Goal: Task Accomplishment & Management: Use online tool/utility

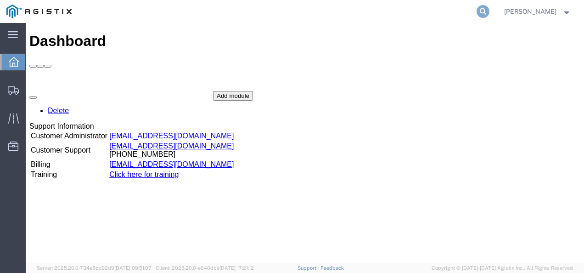
click at [489, 9] on icon at bounding box center [483, 11] width 13 height 13
paste input "57083306"
type input "57083306"
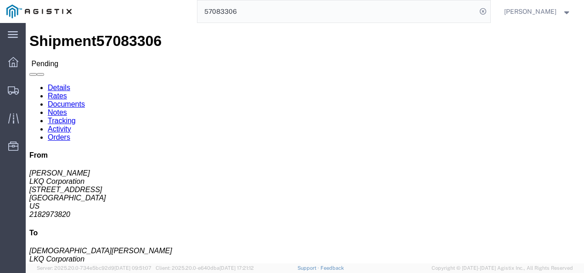
click div "Leg 1 - Truckload Vehicle 1: Standard Dry Van (53 Feet) Number of trucks: 1"
click h4 "Routing & Vehicle Information"
click link "Rates"
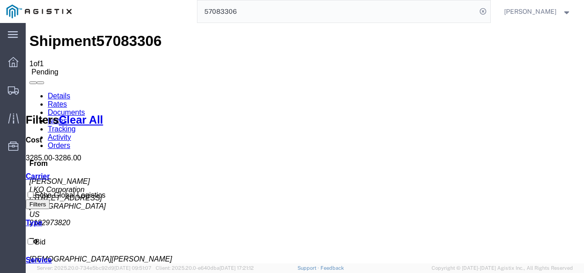
click at [53, 92] on link "Details" at bounding box center [59, 96] width 23 height 8
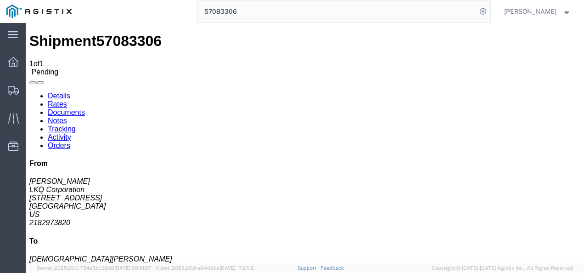
click button "Enter / Modify Bid"
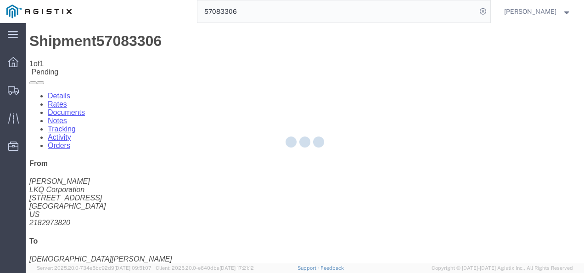
select select "4622"
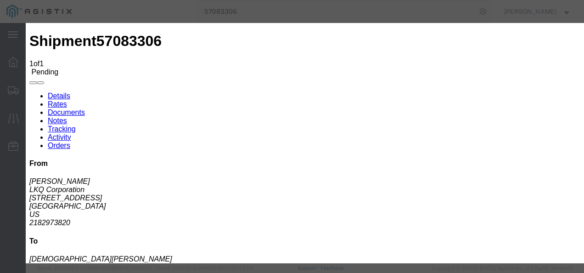
click link "ks_ga - Echo Global Logistics - TL Standard 3 - 5 Day"
drag, startPoint x: 476, startPoint y: 139, endPoint x: 346, endPoint y: 133, distance: 130.6
click div "Mode Select Air Less than Truckload Multi-Leg Ocean Freight Rail Small Parcel T…"
type input "1700"
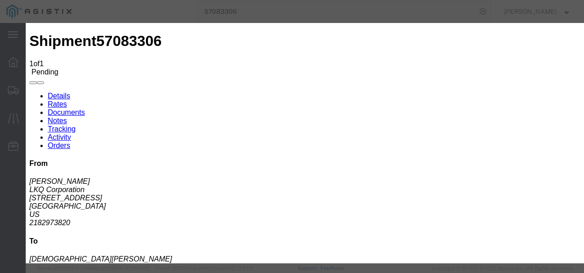
click button "Submit"
